Goal: Check status: Check status

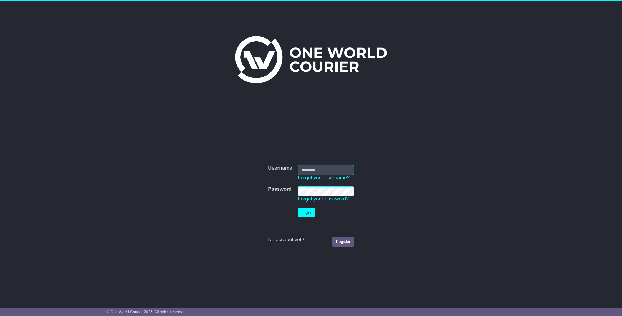
type input "**********"
click at [306, 210] on button "Login" at bounding box center [305, 213] width 17 height 10
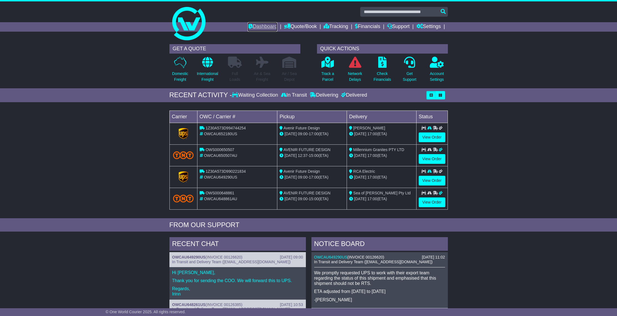
click at [263, 25] on link "Dashboard" at bounding box center [263, 26] width 30 height 9
click at [416, 11] on input "text" at bounding box center [404, 12] width 88 height 10
paste input "**********"
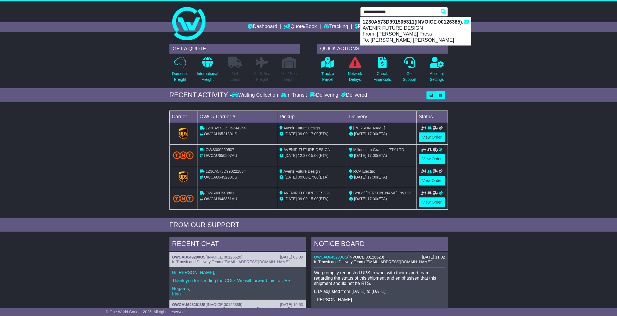
click at [412, 24] on strong "1Z30A573D991505311(INVOICE 00126385)" at bounding box center [412, 22] width 99 height 6
type input "**********"
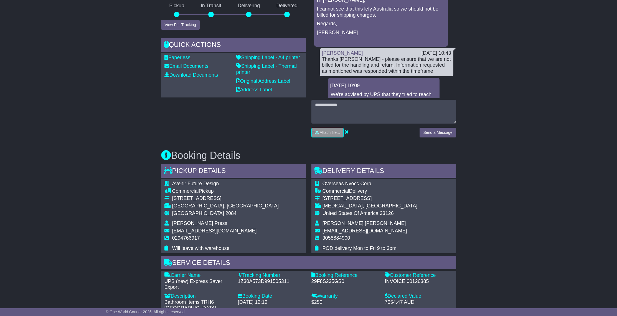
scroll to position [194, 0]
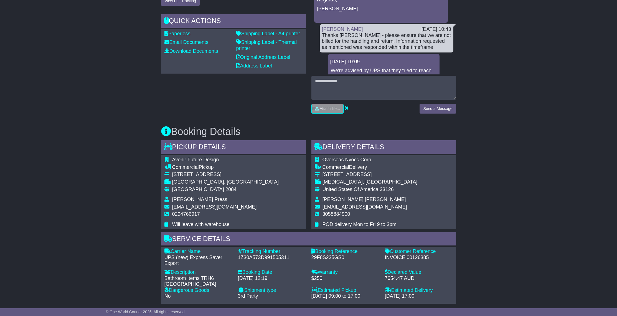
click at [386, 70] on p "We're advised by UPS that they tried to reach out to the shipper after parcels …" at bounding box center [384, 80] width 106 height 24
click at [472, 100] on div "Email Download Tracking Pricing Insurance" at bounding box center [308, 221] width 617 height 635
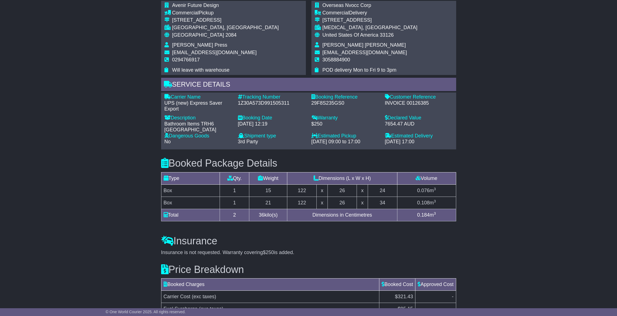
scroll to position [419, 0]
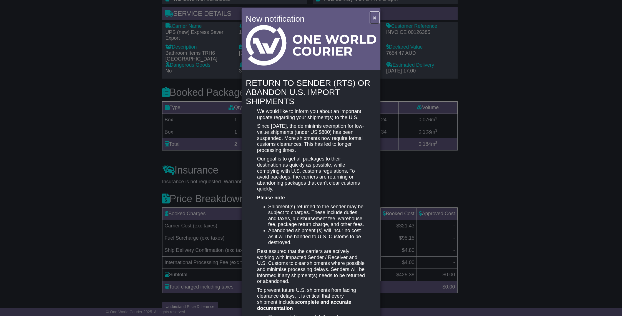
click at [373, 19] on span "×" at bounding box center [374, 17] width 3 height 6
click at [498, 158] on div "New notification × RETURN TO SENDER (RTS) OR ABANDON U.S. IMPORT SHIPMENTS We w…" at bounding box center [311, 158] width 622 height 316
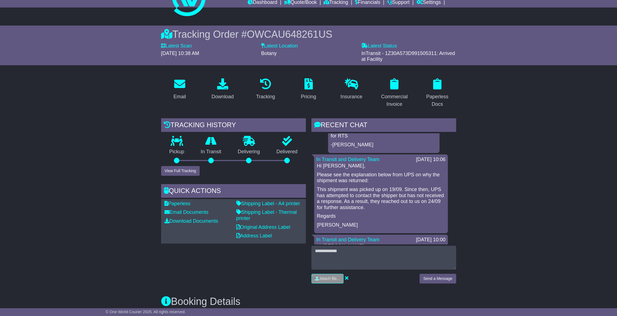
scroll to position [0, 0]
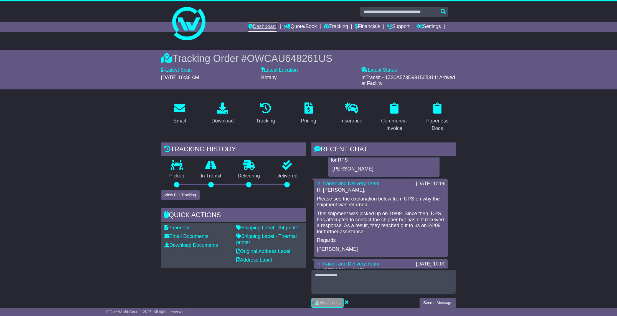
click at [255, 29] on link "Dashboard" at bounding box center [263, 26] width 30 height 9
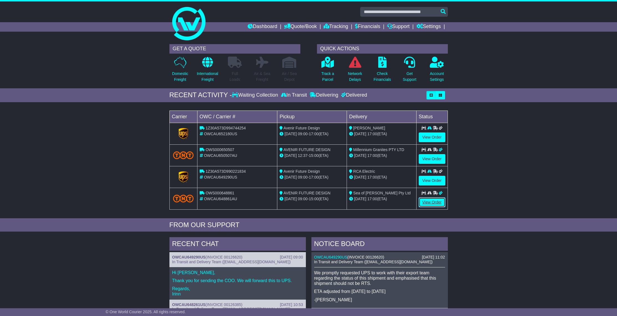
click at [428, 199] on link "View Order" at bounding box center [432, 202] width 27 height 10
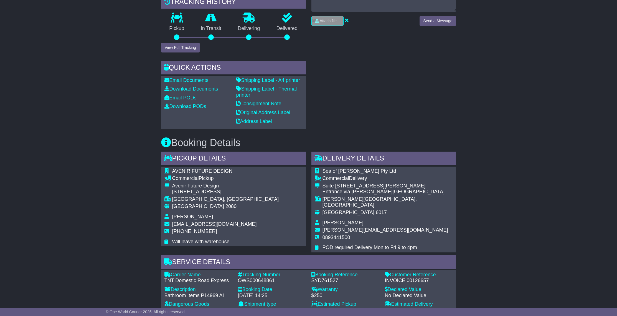
scroll to position [286, 0]
